Goal: Transaction & Acquisition: Book appointment/travel/reservation

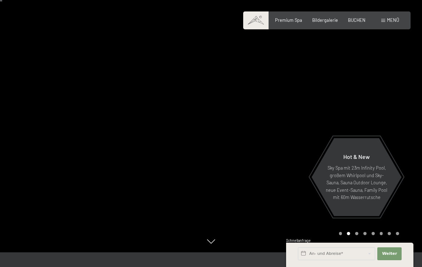
click at [391, 19] on span "Menü" at bounding box center [393, 20] width 12 height 6
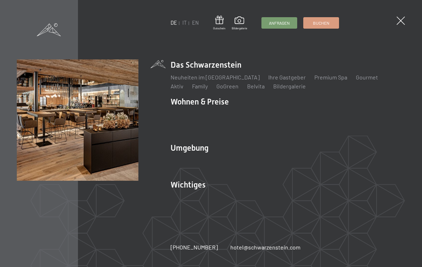
scroll to position [34, 0]
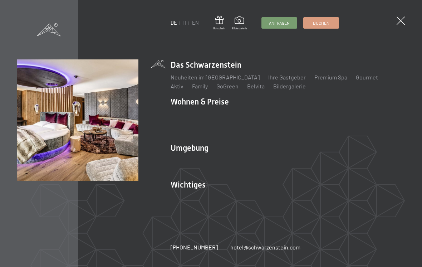
click at [288, 117] on link "Angebote" at bounding box center [287, 113] width 25 height 7
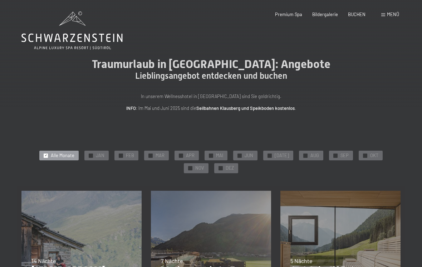
click at [204, 165] on span "NOV" at bounding box center [199, 168] width 9 height 6
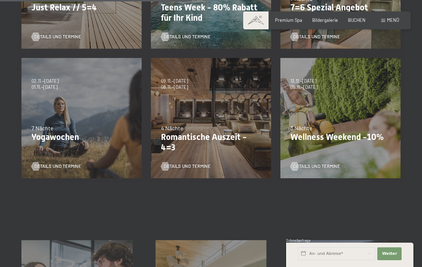
scroll to position [263, 0]
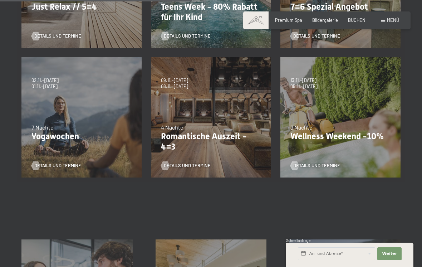
click at [232, 131] on p "Romantische Auszeit - 4=3" at bounding box center [211, 141] width 100 height 21
click at [207, 165] on span "Details und Termine" at bounding box center [187, 165] width 47 height 6
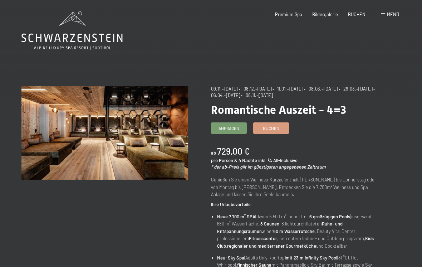
click at [279, 128] on span "Buchen" at bounding box center [271, 128] width 16 height 6
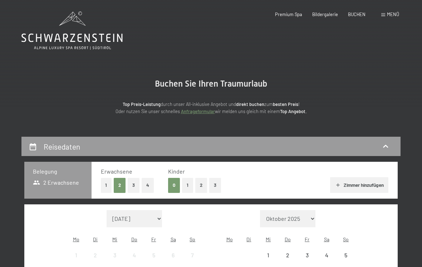
select select "2025-11-01"
select select "2025-12-01"
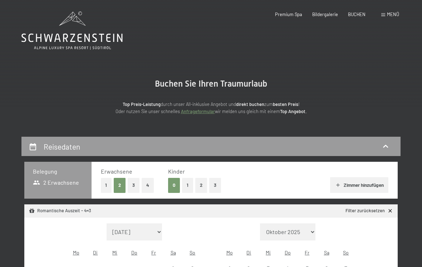
select select "2025-11-01"
select select "2025-12-01"
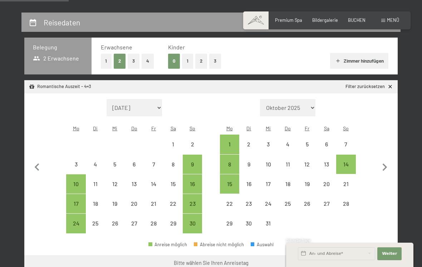
scroll to position [125, 0]
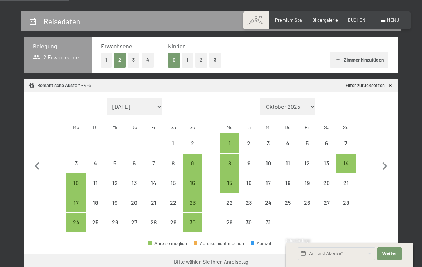
click at [193, 160] on div "9" at bounding box center [192, 169] width 18 height 18
select select "2025-11-01"
select select "2025-12-01"
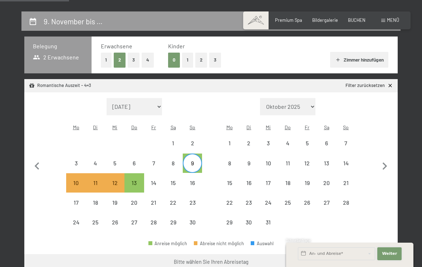
click at [391, 260] on button "Weiter Adressfelder ausblenden" at bounding box center [389, 253] width 24 height 13
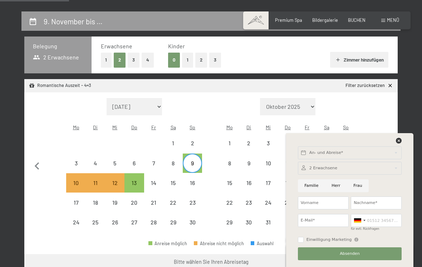
click at [394, 146] on div at bounding box center [350, 142] width 106 height 9
click at [397, 143] on icon at bounding box center [399, 141] width 6 height 6
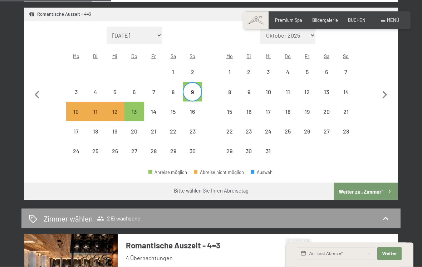
scroll to position [203, 0]
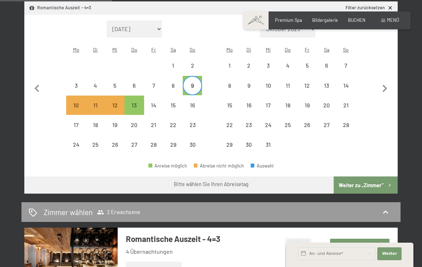
click at [372, 180] on button "Weiter zu „Zimmer“" at bounding box center [365, 184] width 64 height 17
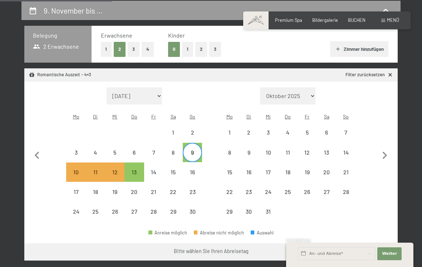
select select "2025-11-01"
select select "2025-12-01"
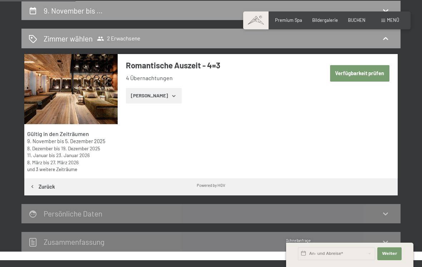
click at [361, 73] on button "Verfügbarkeit prüfen" at bounding box center [359, 73] width 59 height 16
select select "2025-11-01"
select select "2025-12-01"
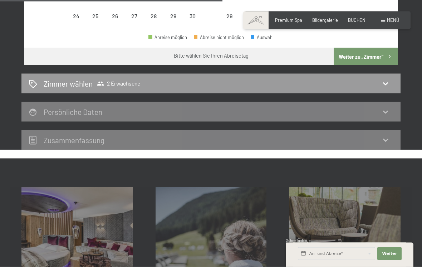
scroll to position [331, 0]
click at [326, 78] on div "Zimmer wählen 2 Erwachsene" at bounding box center [211, 83] width 364 height 10
select select "2025-11-01"
select select "2025-12-01"
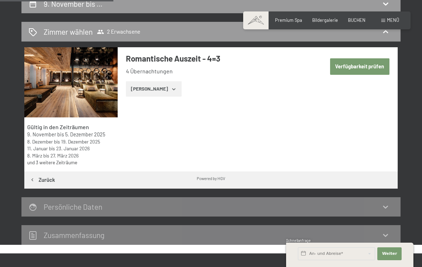
scroll to position [144, 0]
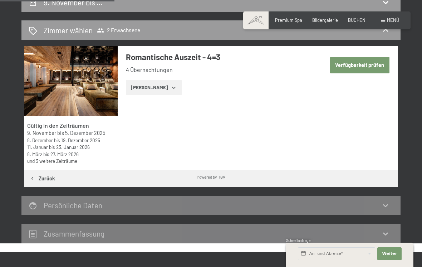
click at [358, 62] on button "Verfügbarkeit prüfen" at bounding box center [359, 65] width 59 height 16
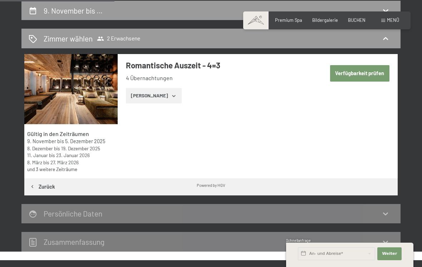
select select "2025-11-01"
select select "2025-12-01"
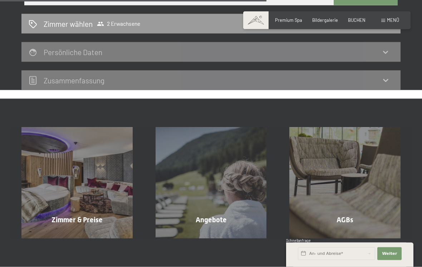
scroll to position [371, 0]
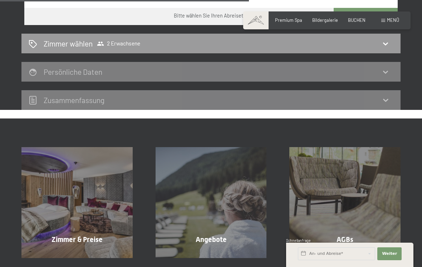
click at [100, 192] on div "Zimmer & Preise Mehr erfahren" at bounding box center [77, 202] width 134 height 111
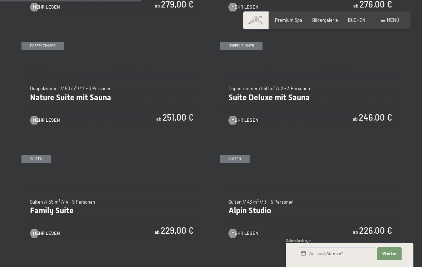
scroll to position [576, 0]
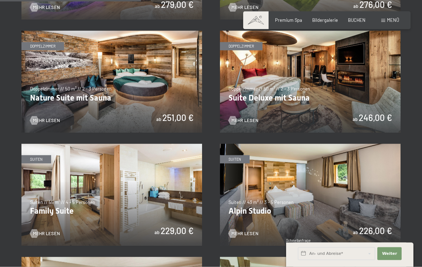
click at [348, 80] on img at bounding box center [310, 81] width 180 height 101
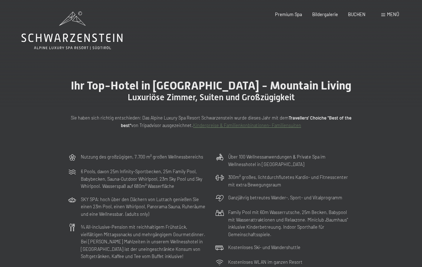
click at [354, 13] on span "BUCHEN" at bounding box center [357, 14] width 18 height 6
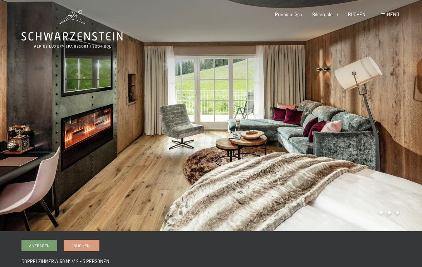
scroll to position [2, 0]
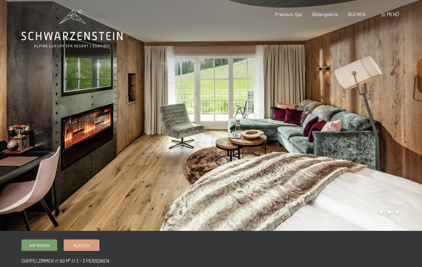
click at [398, 121] on div at bounding box center [316, 114] width 211 height 232
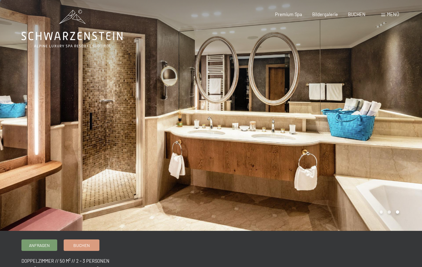
click at [401, 119] on div at bounding box center [316, 114] width 211 height 232
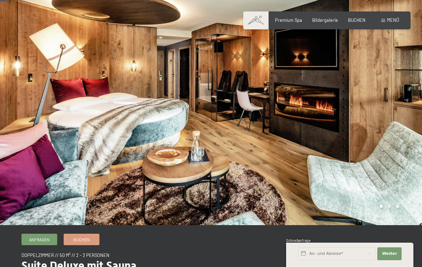
scroll to position [0, 0]
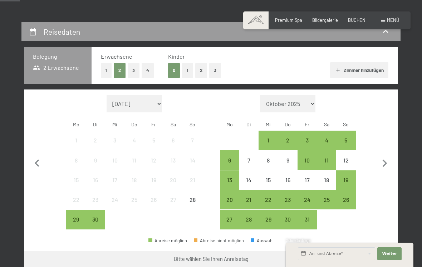
scroll to position [114, 0]
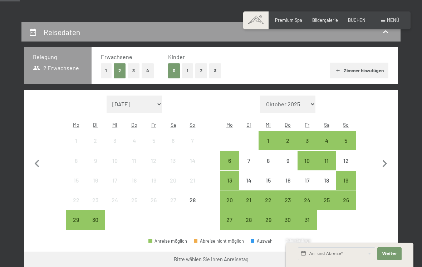
click at [387, 156] on icon "button" at bounding box center [384, 163] width 15 height 15
select select "2025-10-01"
select select "2025-11-01"
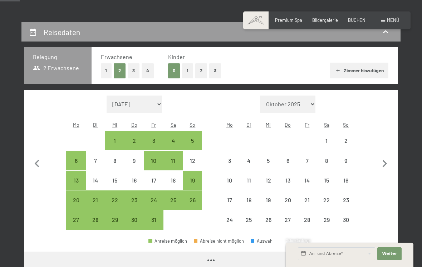
select select "2025-10-01"
select select "2025-11-01"
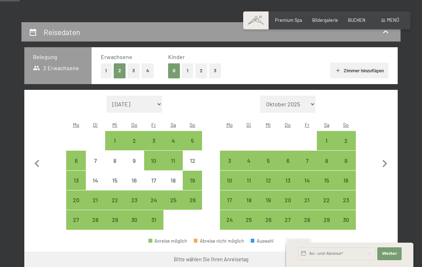
click at [387, 158] on icon "button" at bounding box center [384, 163] width 15 height 15
select select "2025-11-01"
select select "2025-12-01"
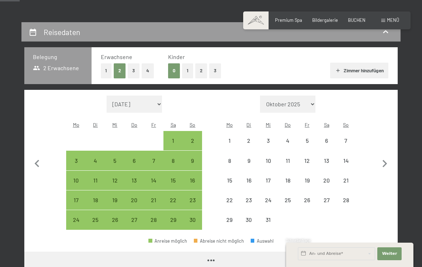
select select "[DATE]"
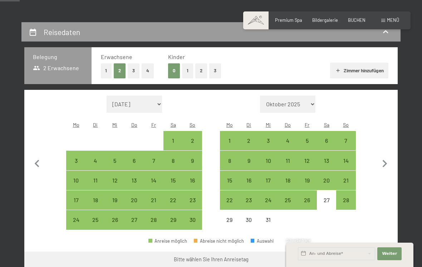
click at [191, 158] on div "9" at bounding box center [192, 167] width 18 height 18
select select "[DATE]"
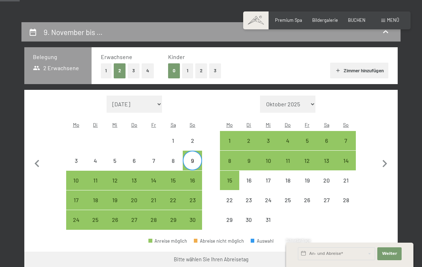
click at [135, 177] on div "13" at bounding box center [134, 186] width 18 height 18
select select "[DATE]"
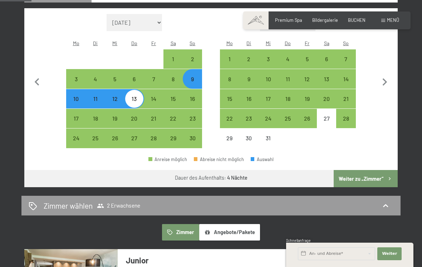
click at [368, 172] on button "Weiter zu „Zimmer“" at bounding box center [365, 178] width 64 height 17
select select "[DATE]"
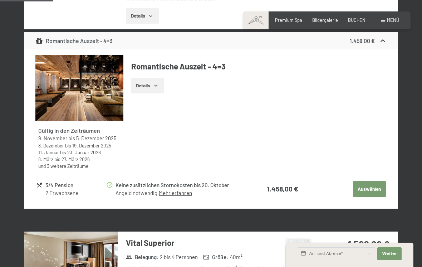
scroll to position [304, 0]
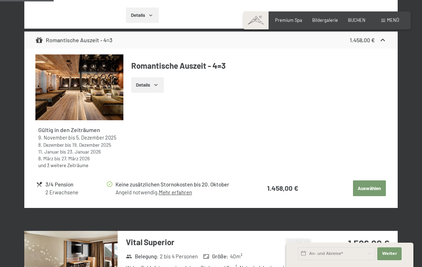
click at [373, 185] on button "Auswählen" at bounding box center [369, 188] width 33 height 16
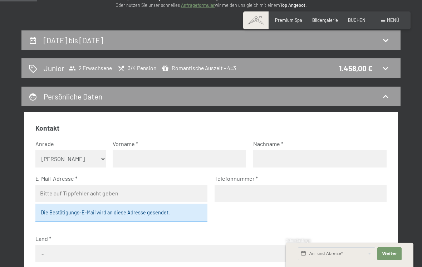
scroll to position [0, 0]
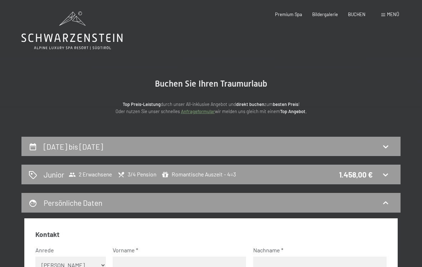
click at [361, 12] on span "BUCHEN" at bounding box center [357, 14] width 18 height 6
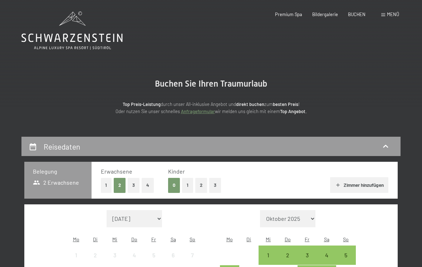
click at [295, 68] on section "Buchen Sie Ihren Traumurlaub Top Preis-Leistung durch unser All-inklusive Angeb…" at bounding box center [211, 96] width 422 height 79
click at [86, 36] on icon at bounding box center [71, 38] width 101 height 9
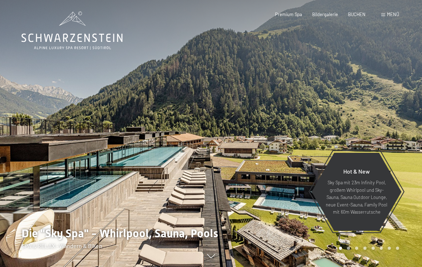
click at [395, 12] on span "Menü" at bounding box center [393, 14] width 12 height 6
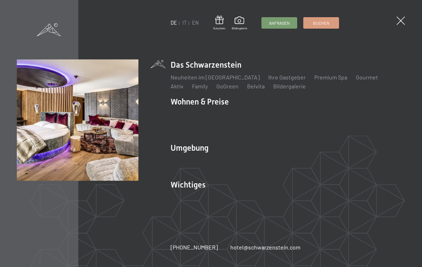
click at [284, 114] on link "Angebote" at bounding box center [287, 113] width 25 height 7
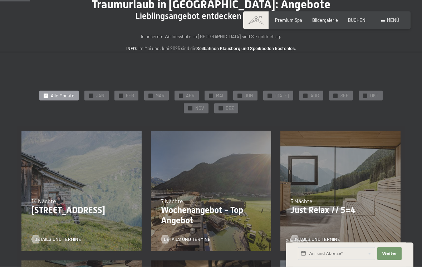
scroll to position [34, 0]
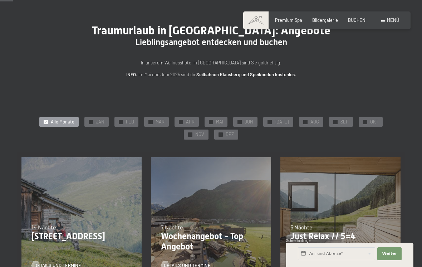
click at [208, 129] on div "✓ NOV" at bounding box center [196, 134] width 25 height 10
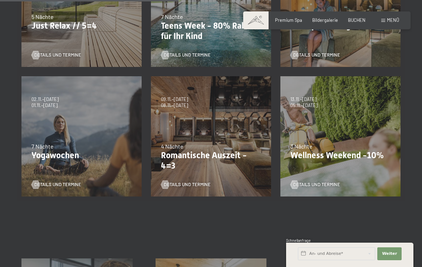
scroll to position [244, 0]
click at [354, 150] on p "Wellness Weekend -10%" at bounding box center [340, 155] width 100 height 10
click at [343, 142] on div "3 Nächte" at bounding box center [340, 146] width 100 height 8
click at [333, 181] on span "Details und Termine" at bounding box center [316, 184] width 47 height 6
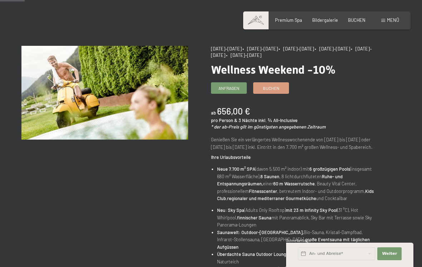
scroll to position [40, 0]
click at [359, 17] on div "Buchen Anfragen Premium Spa Bildergalerie BUCHEN Menü DE IT EN Gutschein Bilder…" at bounding box center [326, 20] width 144 height 6
click at [364, 18] on span "BUCHEN" at bounding box center [357, 20] width 18 height 6
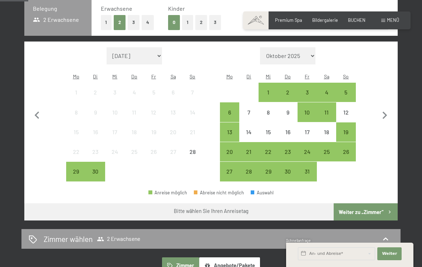
scroll to position [161, 0]
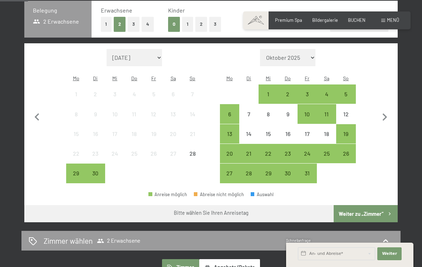
click at [382, 110] on icon "button" at bounding box center [384, 117] width 15 height 15
select select "[DATE]"
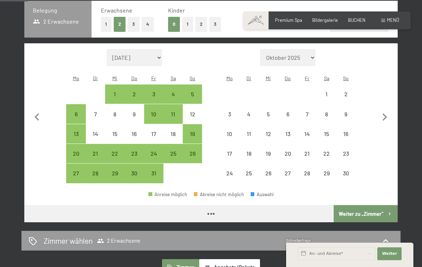
select select "[DATE]"
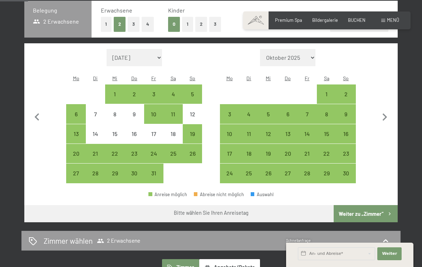
click at [73, 131] on div "13" at bounding box center [76, 140] width 18 height 18
select select "[DATE]"
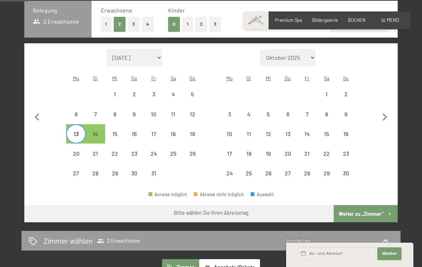
click at [138, 131] on div "16" at bounding box center [134, 140] width 18 height 18
select select "[DATE]"
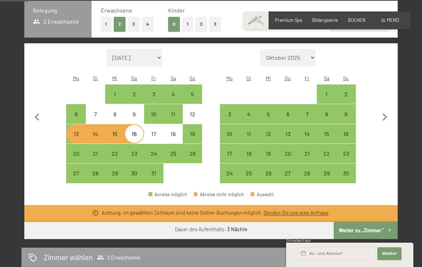
click at [371, 224] on button "Weiter zu „Zimmer“" at bounding box center [365, 230] width 64 height 17
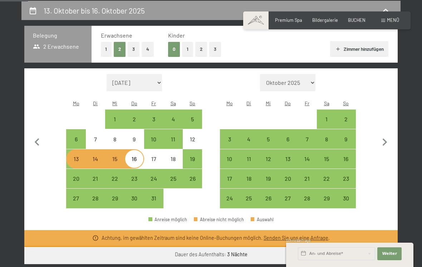
select select "[DATE]"
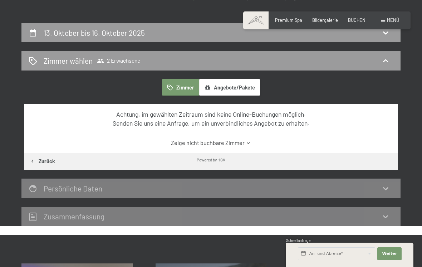
scroll to position [0, 0]
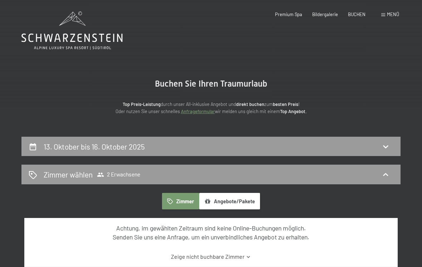
click at [88, 44] on icon at bounding box center [71, 30] width 101 height 38
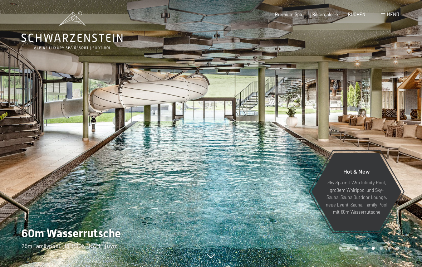
click at [396, 16] on span "Menü" at bounding box center [393, 14] width 12 height 6
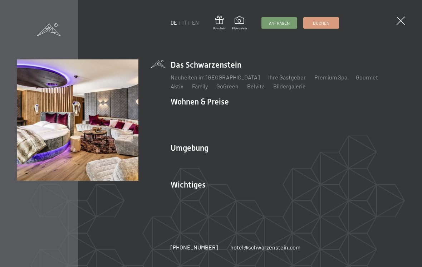
click link "Inklusivleistungen"
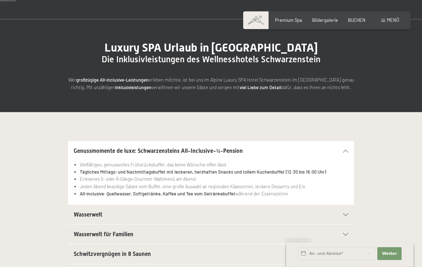
scroll to position [38, 0]
click at [357, 20] on span "BUCHEN" at bounding box center [357, 20] width 18 height 6
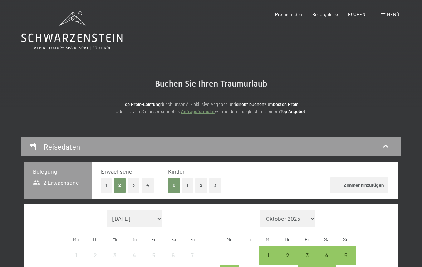
click at [394, 15] on span "Menü" at bounding box center [393, 14] width 12 height 6
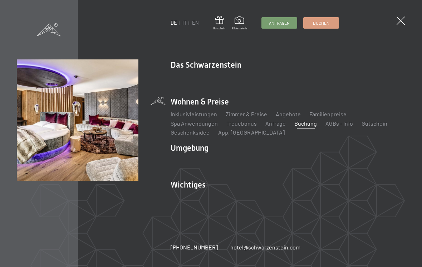
click at [289, 115] on link "Angebote" at bounding box center [287, 113] width 25 height 7
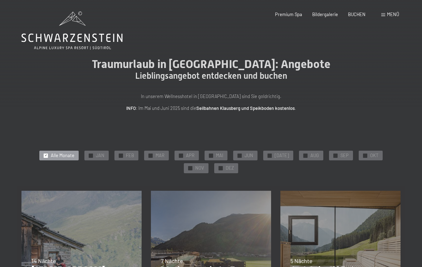
click at [174, 150] on div "✓ APR" at bounding box center [186, 155] width 24 height 10
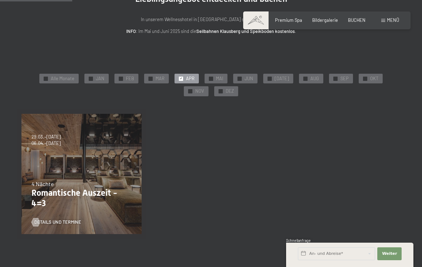
scroll to position [78, 0]
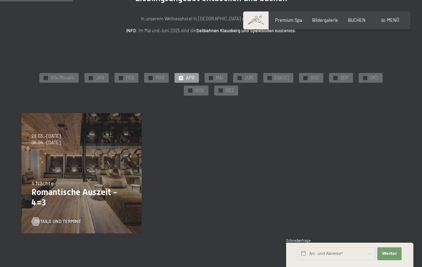
click at [65, 171] on div "09.11.–[DATE] 08.12.–[DATE] 11.01.–[DATE] 08.03.–[DATE] 29.03.–[DATE] 06.04.–[D…" at bounding box center [81, 172] width 129 height 129
click at [74, 179] on div "4 Nächte" at bounding box center [81, 183] width 100 height 8
click at [113, 191] on p "Romantische Auszeit - 4=3" at bounding box center [81, 197] width 100 height 21
click at [76, 218] on link "Details und Termine" at bounding box center [56, 221] width 50 height 6
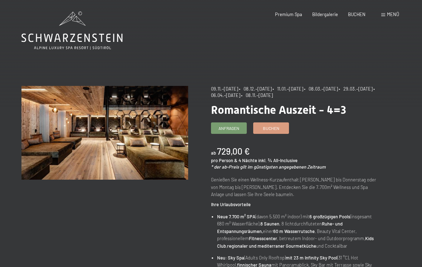
click at [280, 127] on link "Buchen" at bounding box center [270, 128] width 35 height 11
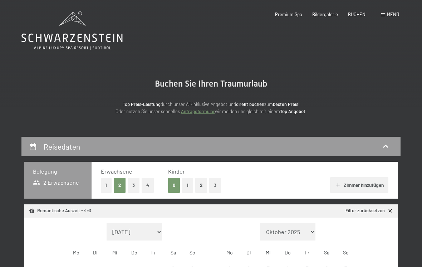
select select "[DATE]"
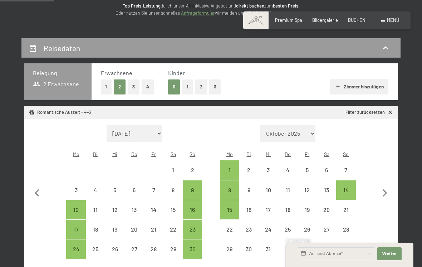
scroll to position [99, 0]
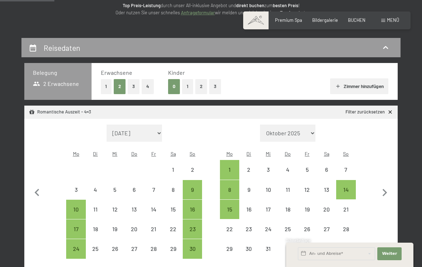
click at [383, 187] on icon "button" at bounding box center [384, 192] width 15 height 15
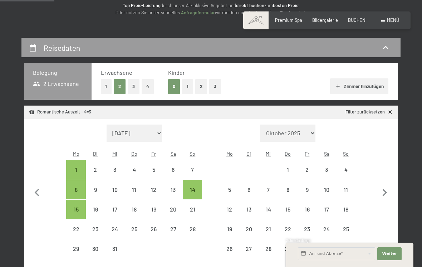
click at [383, 187] on icon "button" at bounding box center [384, 192] width 15 height 15
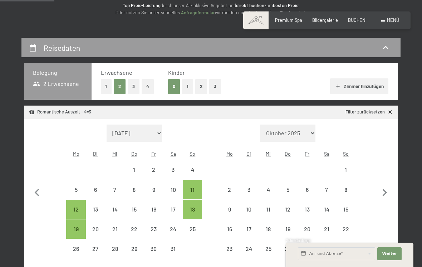
click at [384, 187] on icon "button" at bounding box center [384, 192] width 15 height 15
select select "[DATE]"
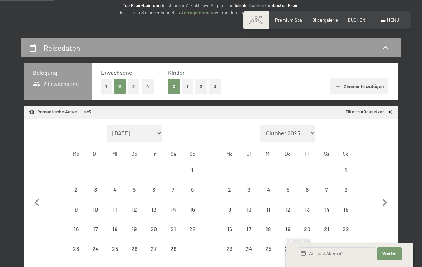
select select "[DATE]"
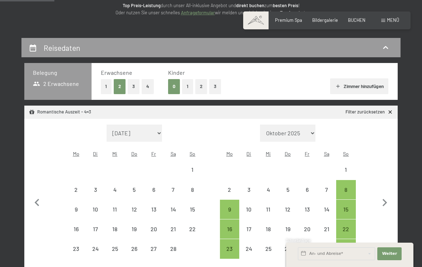
click at [383, 197] on icon "button" at bounding box center [384, 202] width 15 height 15
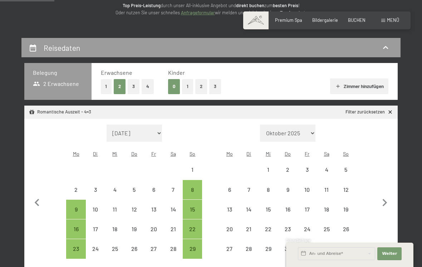
select select "[DATE]"
click at [230, 187] on div "6" at bounding box center [229, 196] width 18 height 18
select select "[DATE]"
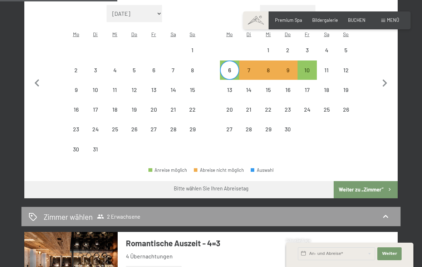
click at [376, 181] on button "Weiter zu „Zimmer“" at bounding box center [365, 189] width 64 height 17
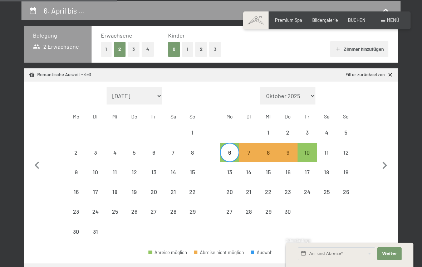
select select "[DATE]"
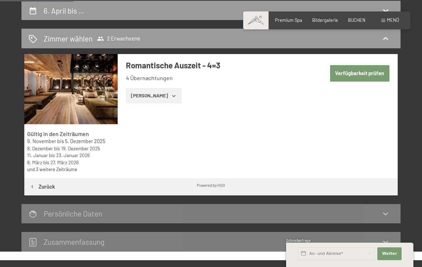
click at [367, 68] on button "Verfügbarkeit prüfen" at bounding box center [359, 73] width 59 height 16
select select "[DATE]"
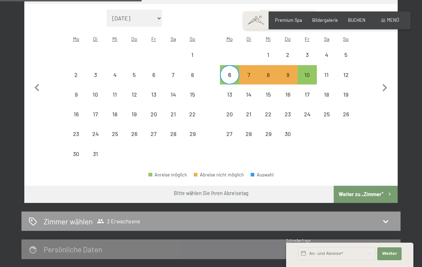
scroll to position [214, 0]
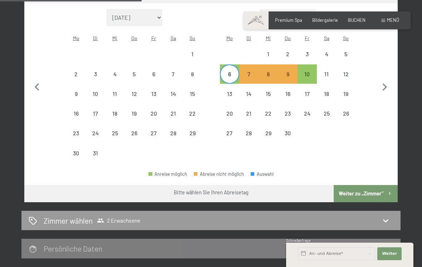
click at [309, 71] on div "10" at bounding box center [307, 80] width 18 height 18
select select "2026-03-01"
select select "2026-04-01"
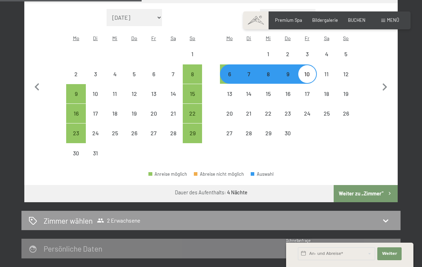
select select "2025-11-01"
select select "2025-12-01"
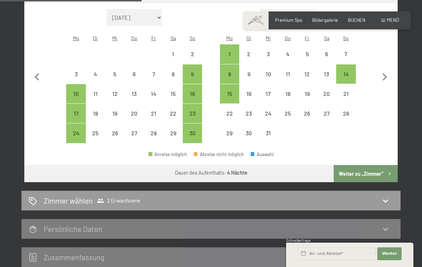
click at [368, 166] on button "Weiter zu „Zimmer“" at bounding box center [365, 173] width 64 height 17
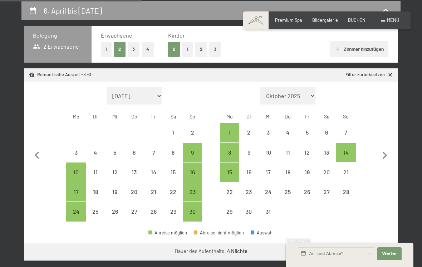
select select "2025-11-01"
select select "2025-12-01"
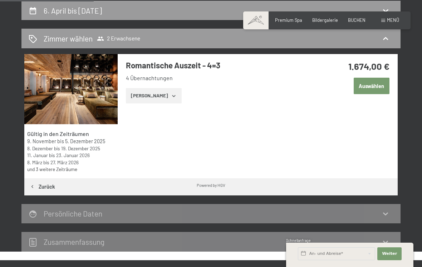
click at [370, 88] on button "Auswählen" at bounding box center [371, 86] width 36 height 16
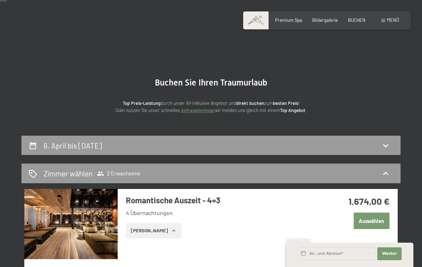
scroll to position [0, 0]
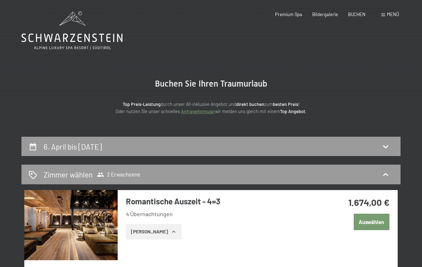
click at [392, 16] on span "Menü" at bounding box center [393, 14] width 12 height 6
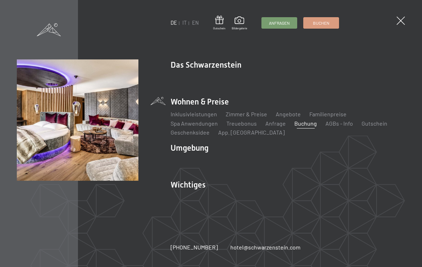
click at [286, 111] on link "Angebote" at bounding box center [287, 113] width 25 height 7
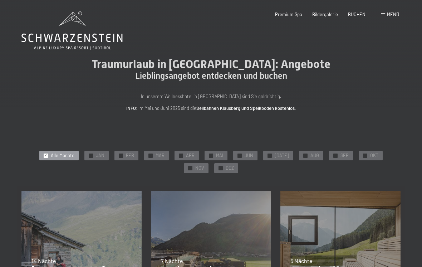
click at [192, 166] on span "✓" at bounding box center [190, 168] width 3 height 4
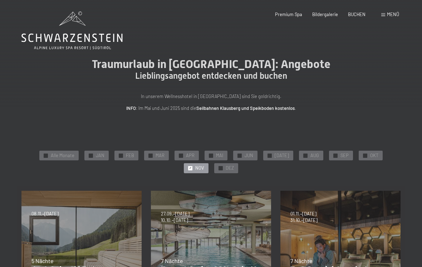
click at [208, 163] on div "✓ NOV" at bounding box center [196, 168] width 25 height 10
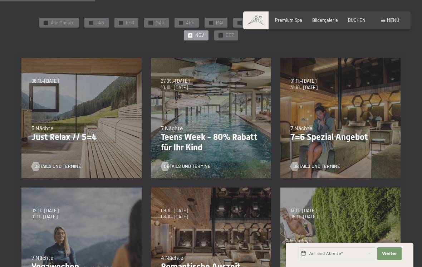
scroll to position [136, 0]
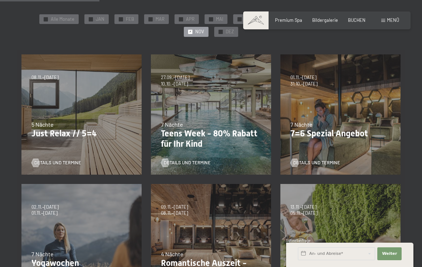
click at [381, 182] on div "13.11.–01.12.2025 11.12.–22.12.2025 15.01.–26.01.2026 12.03.–23.03.2026 14.05.–…" at bounding box center [339, 243] width 129 height 129
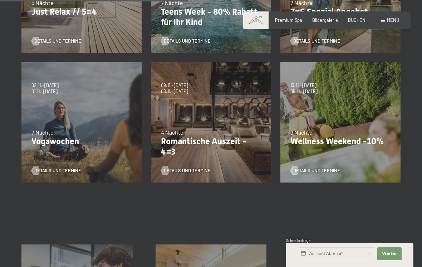
scroll to position [259, 0]
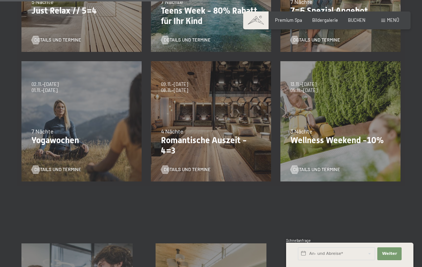
click at [220, 129] on div "4 Nächte" at bounding box center [211, 131] width 100 height 8
click at [230, 140] on p "Romantische Auszeit - 4=3" at bounding box center [211, 145] width 100 height 21
click at [212, 110] on div "09.11.–05.12.2025 08.12.–19.12.2025 11.01.–23.01.2026 08.03.–27.03.2026 29.03.–…" at bounding box center [210, 120] width 129 height 129
click at [176, 90] on span "08.11.–04.12.2026" at bounding box center [174, 90] width 27 height 6
click at [212, 145] on p "Romantische Auszeit - 4=3" at bounding box center [211, 145] width 100 height 21
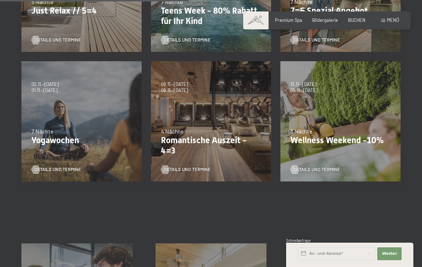
click at [202, 158] on div "Details und Termine" at bounding box center [209, 165] width 96 height 15
click at [191, 139] on p "Romantische Auszeit - 4=3" at bounding box center [211, 145] width 100 height 21
click at [179, 171] on span "Details und Termine" at bounding box center [187, 169] width 47 height 6
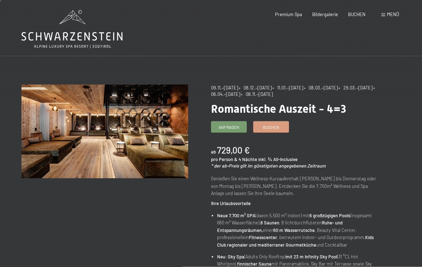
scroll to position [1, 0]
click at [274, 125] on span "Buchen" at bounding box center [271, 127] width 16 height 6
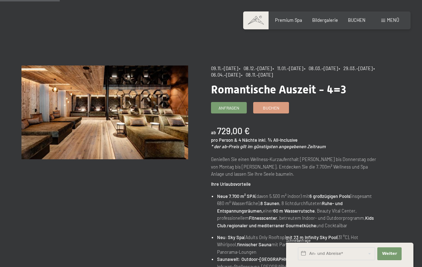
scroll to position [0, 0]
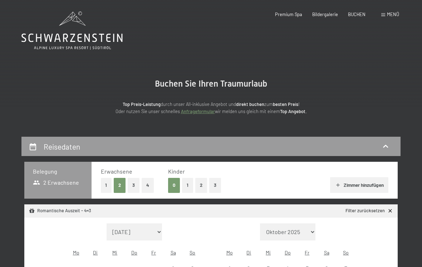
select select "[DATE]"
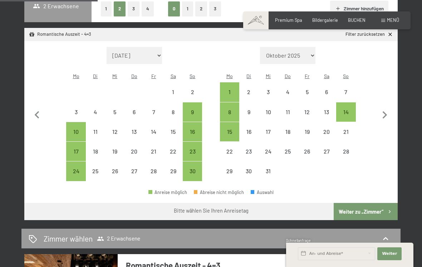
scroll to position [178, 0]
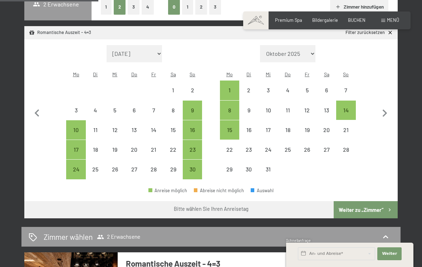
click at [175, 107] on div "8" at bounding box center [173, 116] width 18 height 18
select select "[DATE]"
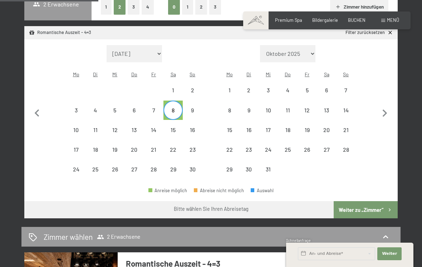
click at [116, 127] on div "12" at bounding box center [115, 136] width 18 height 18
select select "[DATE]"
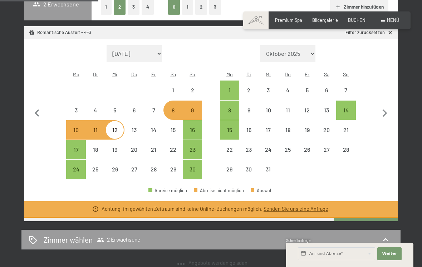
select select "[DATE]"
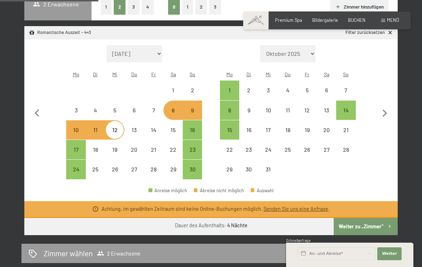
click at [190, 107] on div "9" at bounding box center [192, 116] width 18 height 18
select select "[DATE]"
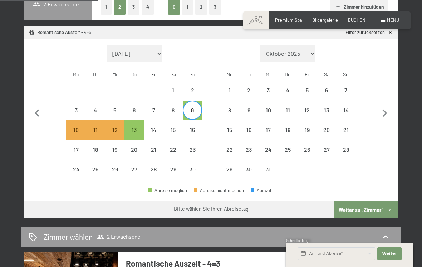
click at [191, 107] on div "9" at bounding box center [192, 116] width 18 height 18
select select "[DATE]"
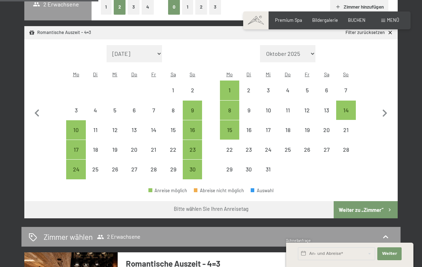
click at [193, 107] on div "9" at bounding box center [192, 116] width 18 height 18
select select "[DATE]"
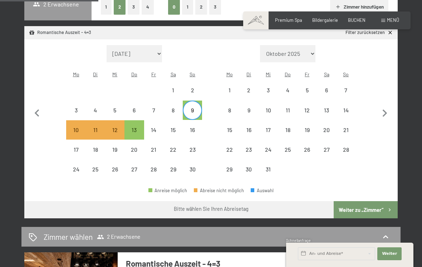
click at [136, 127] on div "13" at bounding box center [134, 136] width 18 height 18
select select "[DATE]"
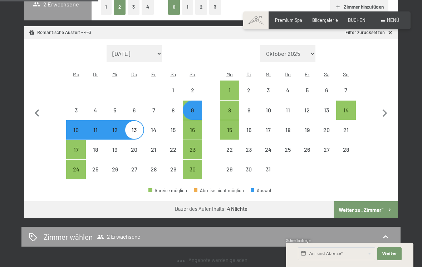
select select "[DATE]"
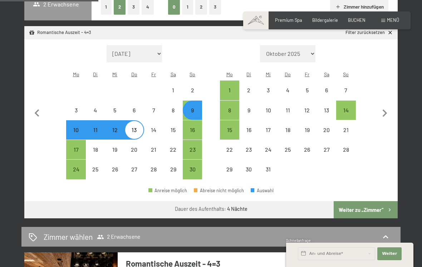
click at [371, 201] on button "Weiter zu „Zimmer“" at bounding box center [365, 209] width 64 height 17
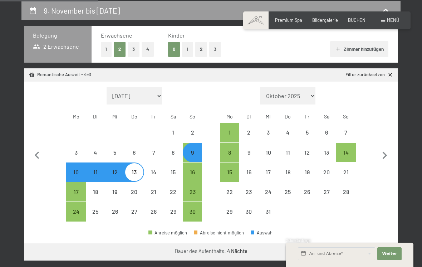
select select "[DATE]"
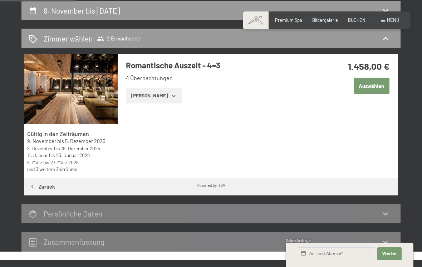
click at [379, 85] on button "Auswählen" at bounding box center [371, 86] width 36 height 16
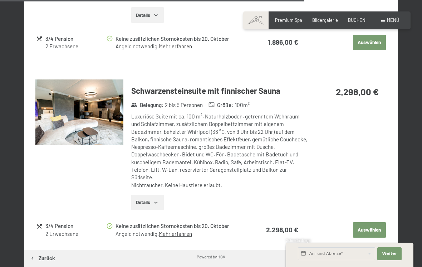
scroll to position [1158, 0]
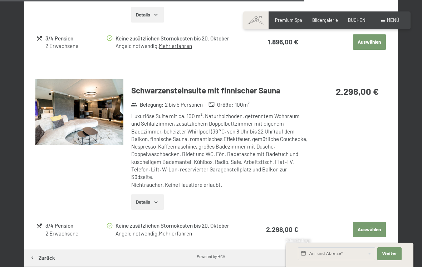
click at [94, 99] on img at bounding box center [79, 112] width 88 height 66
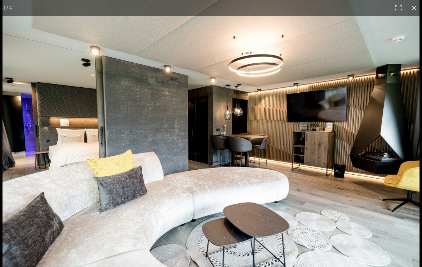
click at [411, 149] on img at bounding box center [211, 139] width 417 height 278
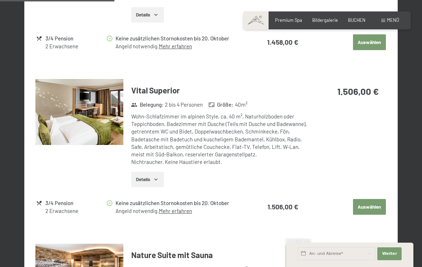
scroll to position [438, 0]
click at [94, 112] on img at bounding box center [79, 112] width 88 height 66
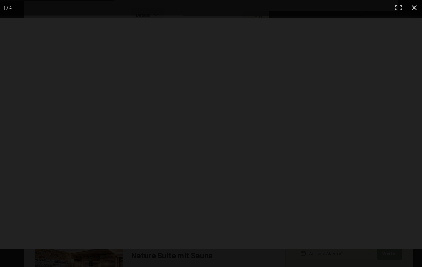
scroll to position [438, 0]
